Goal: Task Accomplishment & Management: Manage account settings

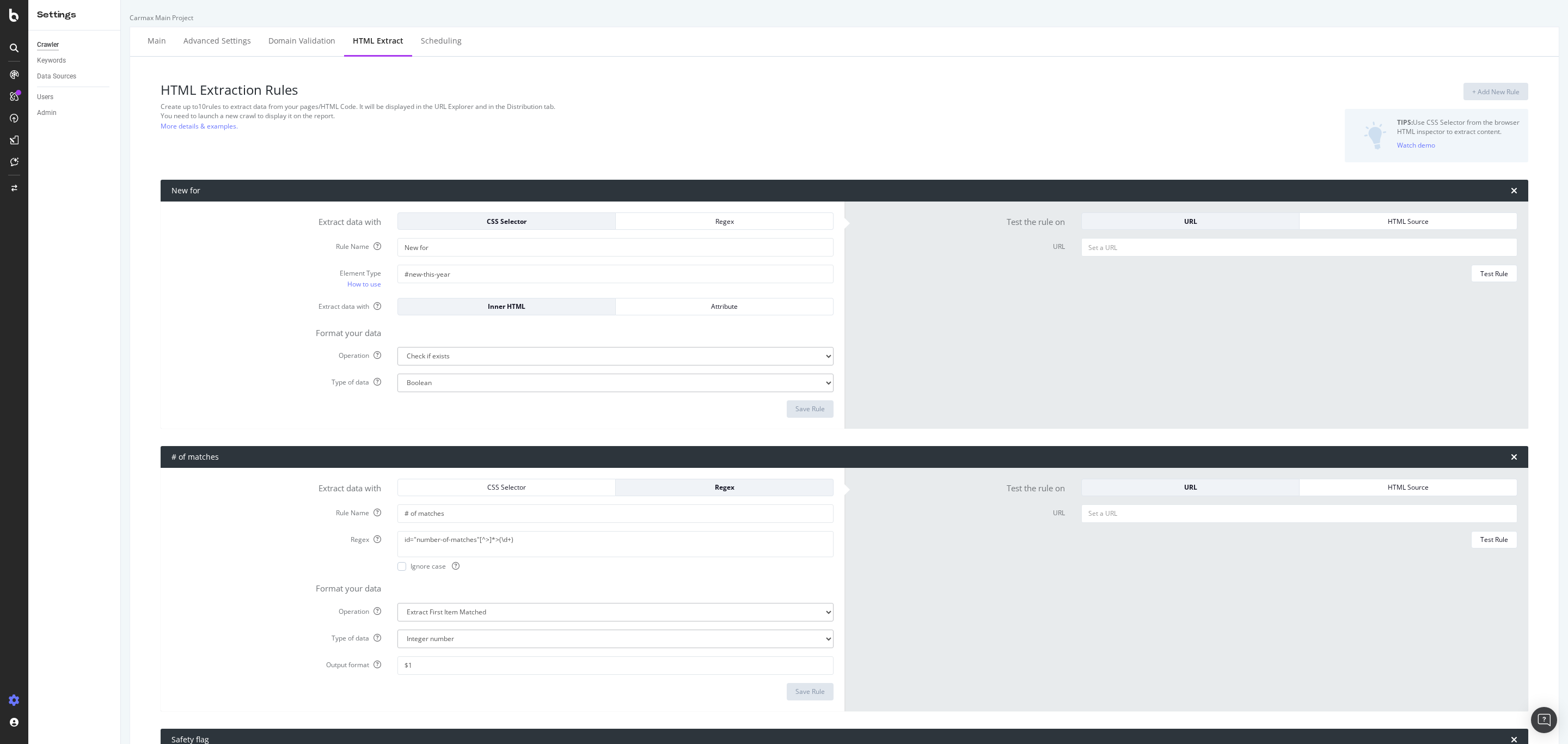
select select "exist"
select select "i"
select select "exist"
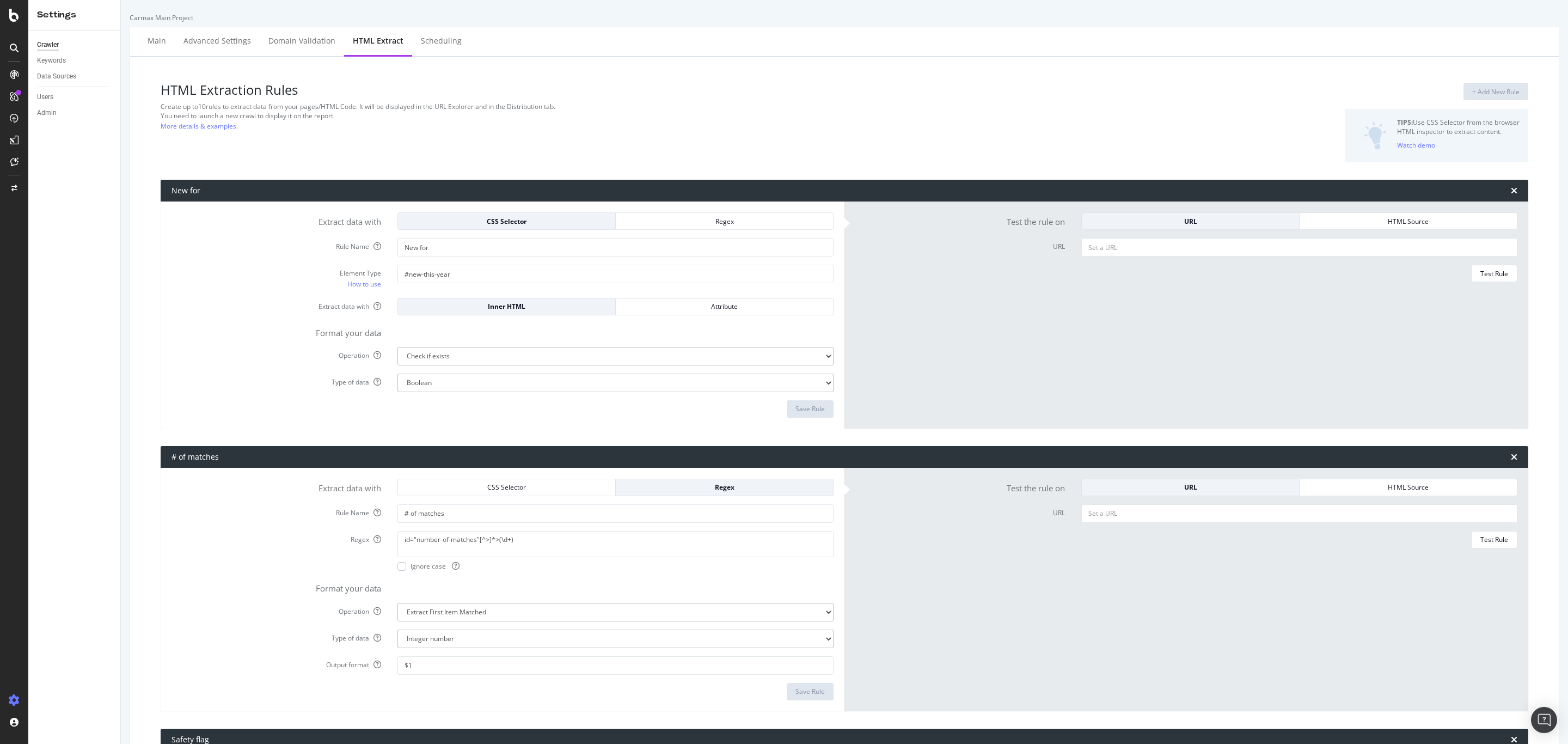
select select "exist"
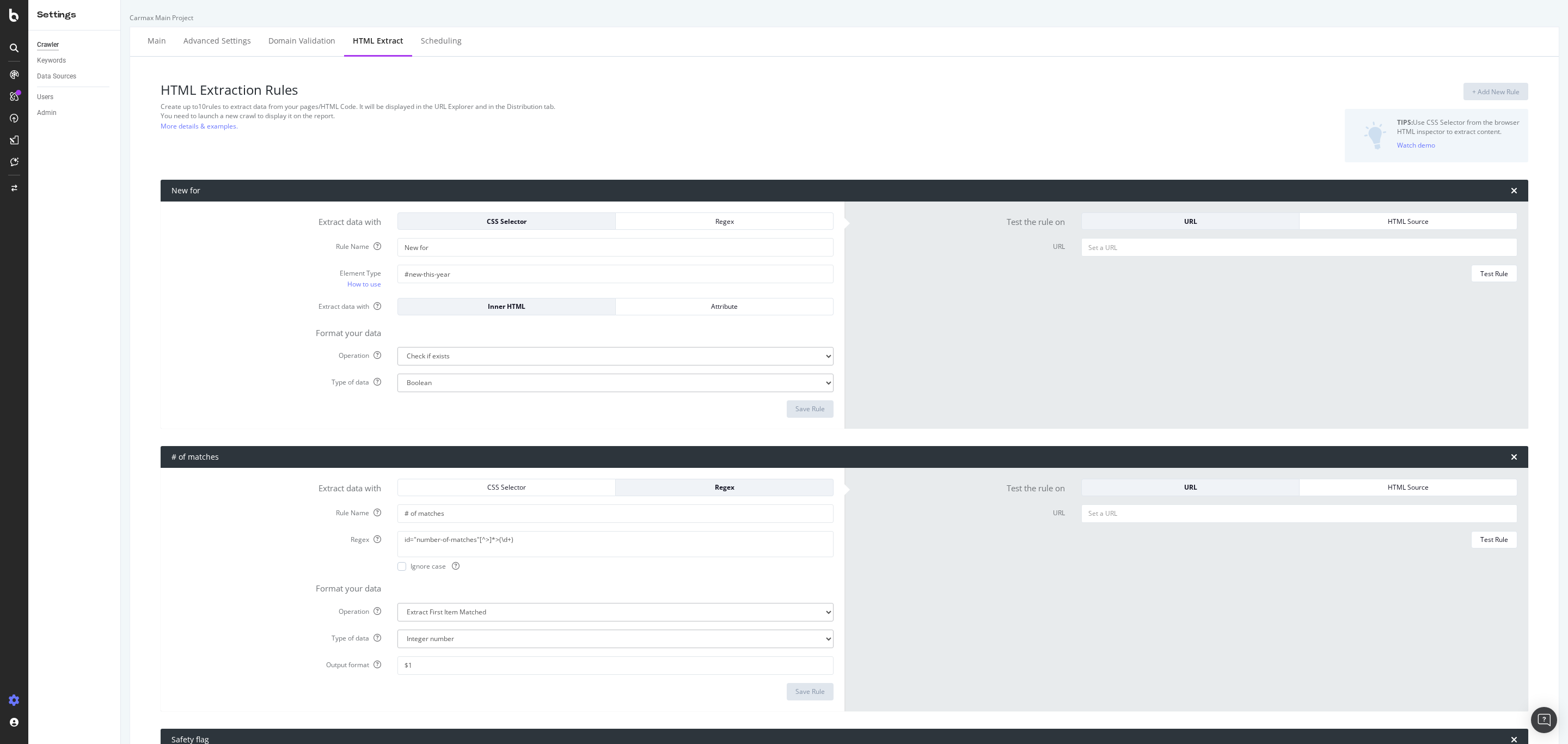
select select "exist"
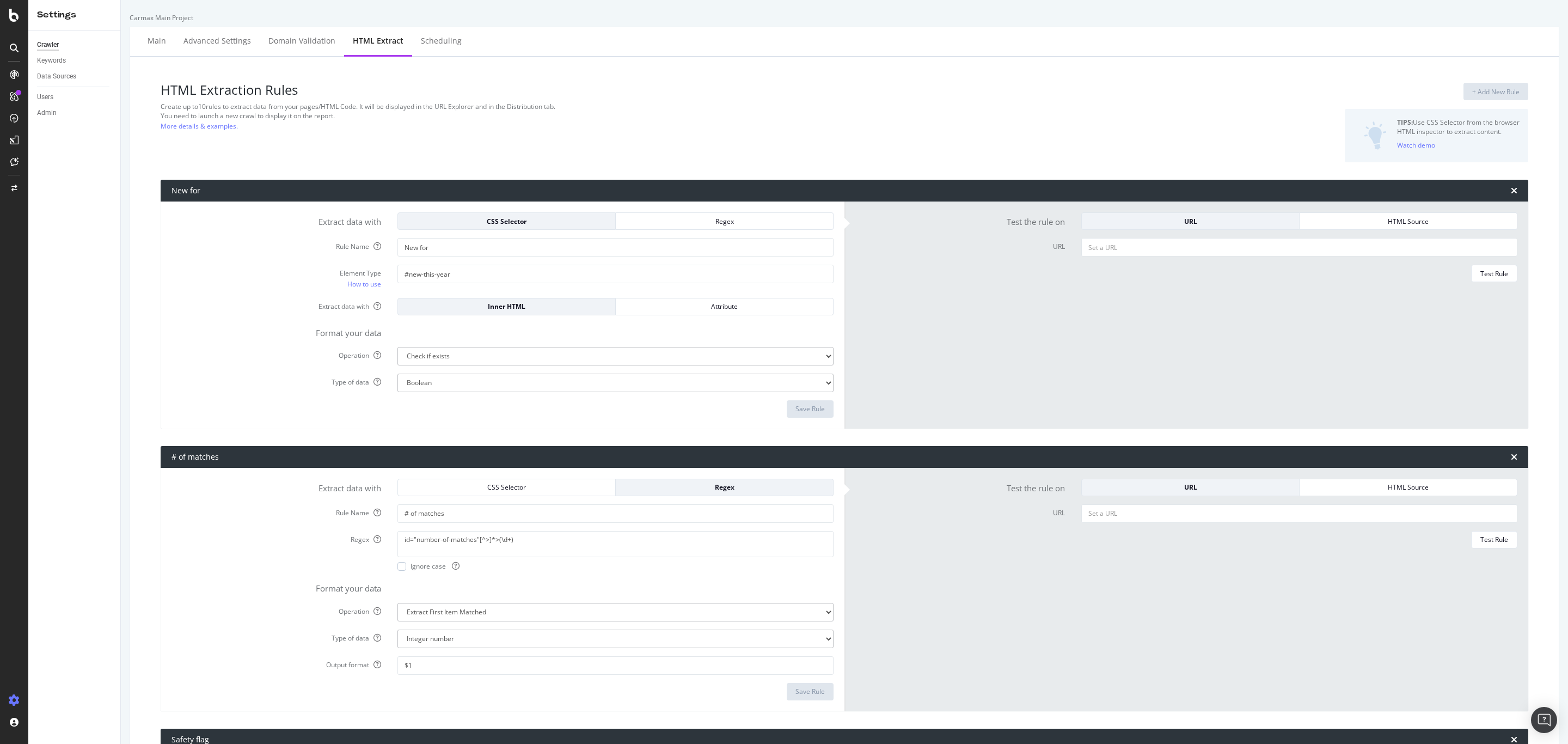
scroll to position [2902, 0]
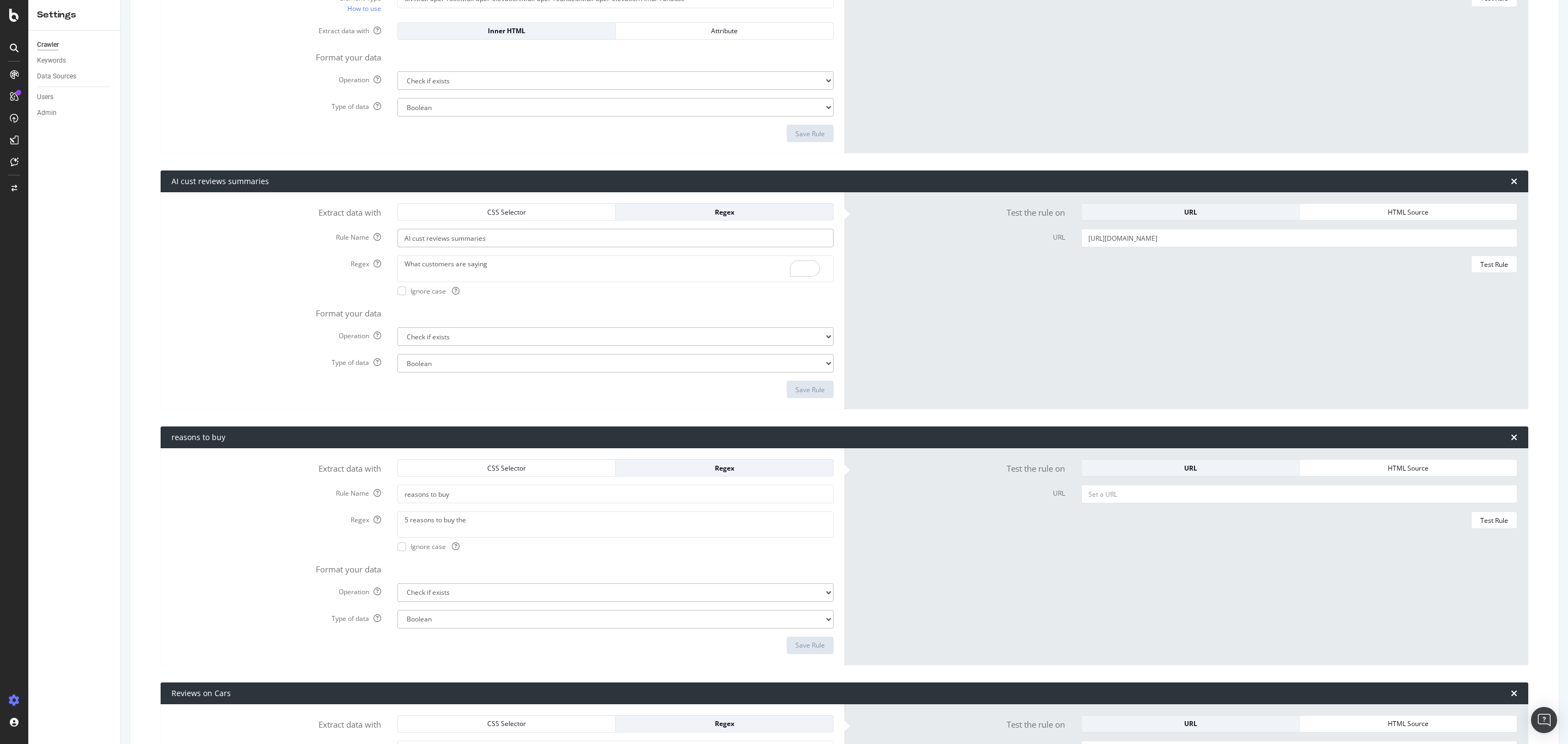
click at [519, 245] on input "AI cust reviews summaries" at bounding box center [615, 238] width 436 height 18
